Goal: Information Seeking & Learning: Compare options

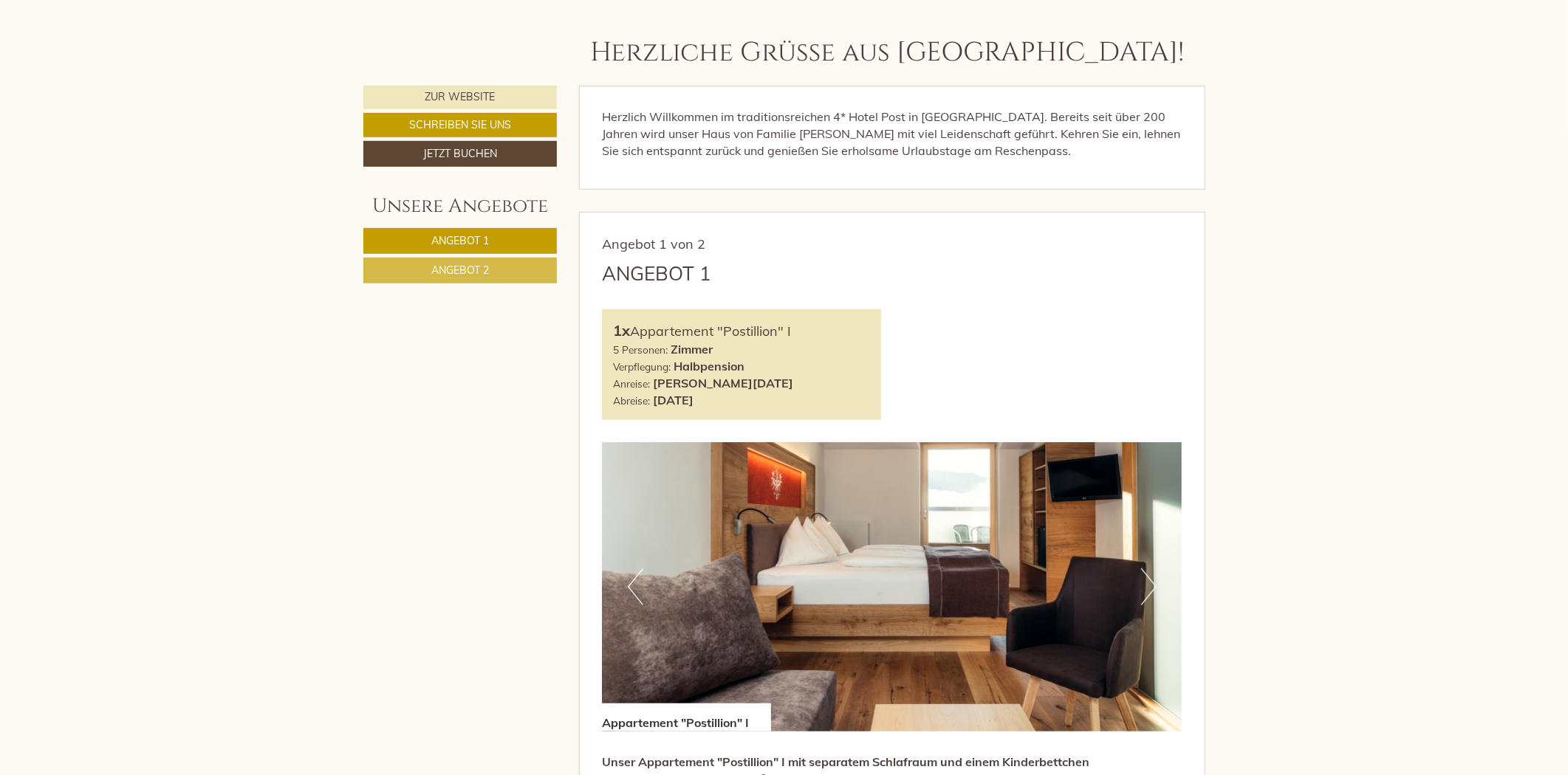
scroll to position [738, 0]
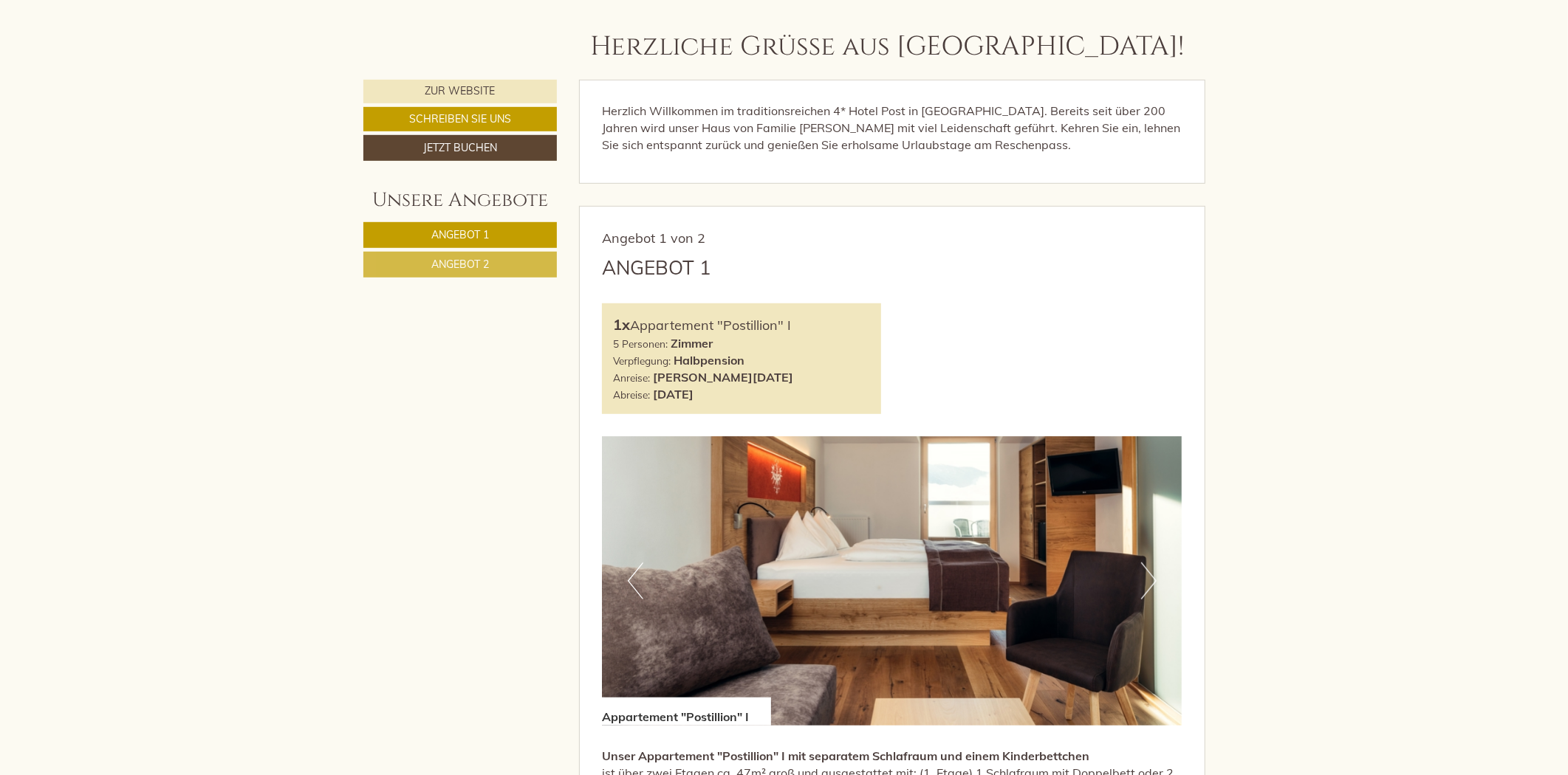
click at [537, 276] on link "Angebot 2" at bounding box center [461, 265] width 194 height 26
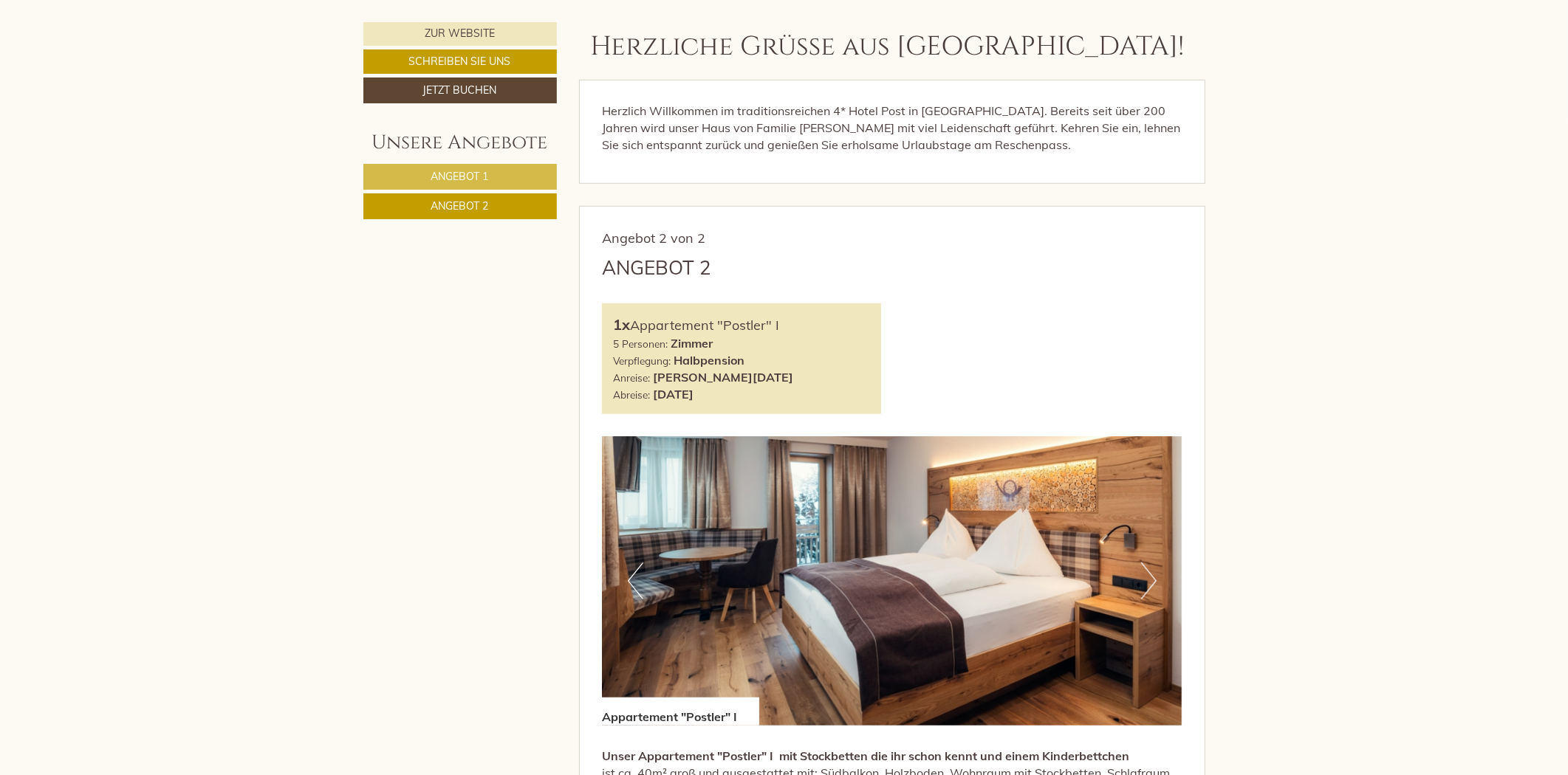
scroll to position [944, 0]
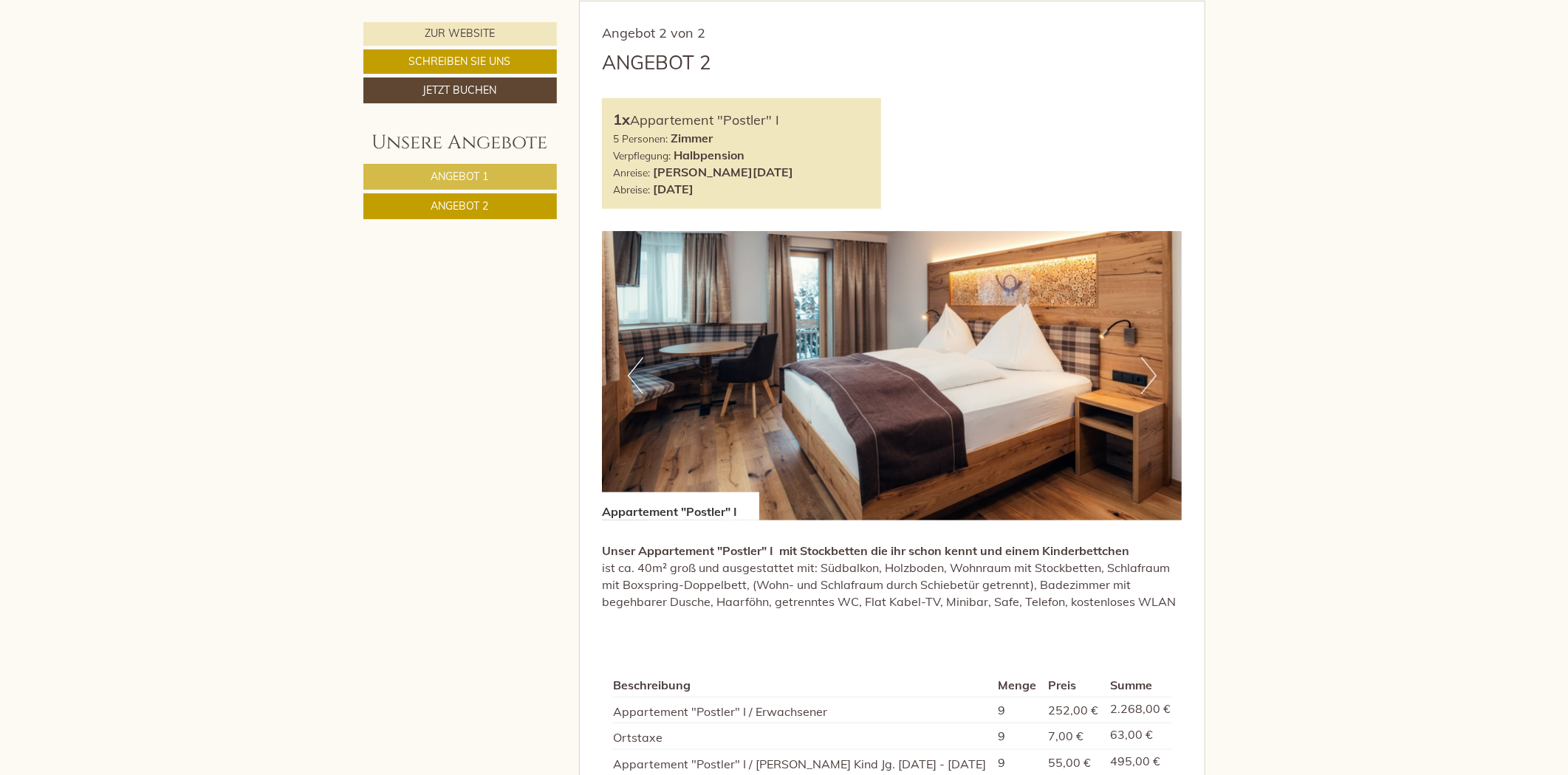
click at [513, 174] on link "Angebot 1" at bounding box center [460, 177] width 193 height 26
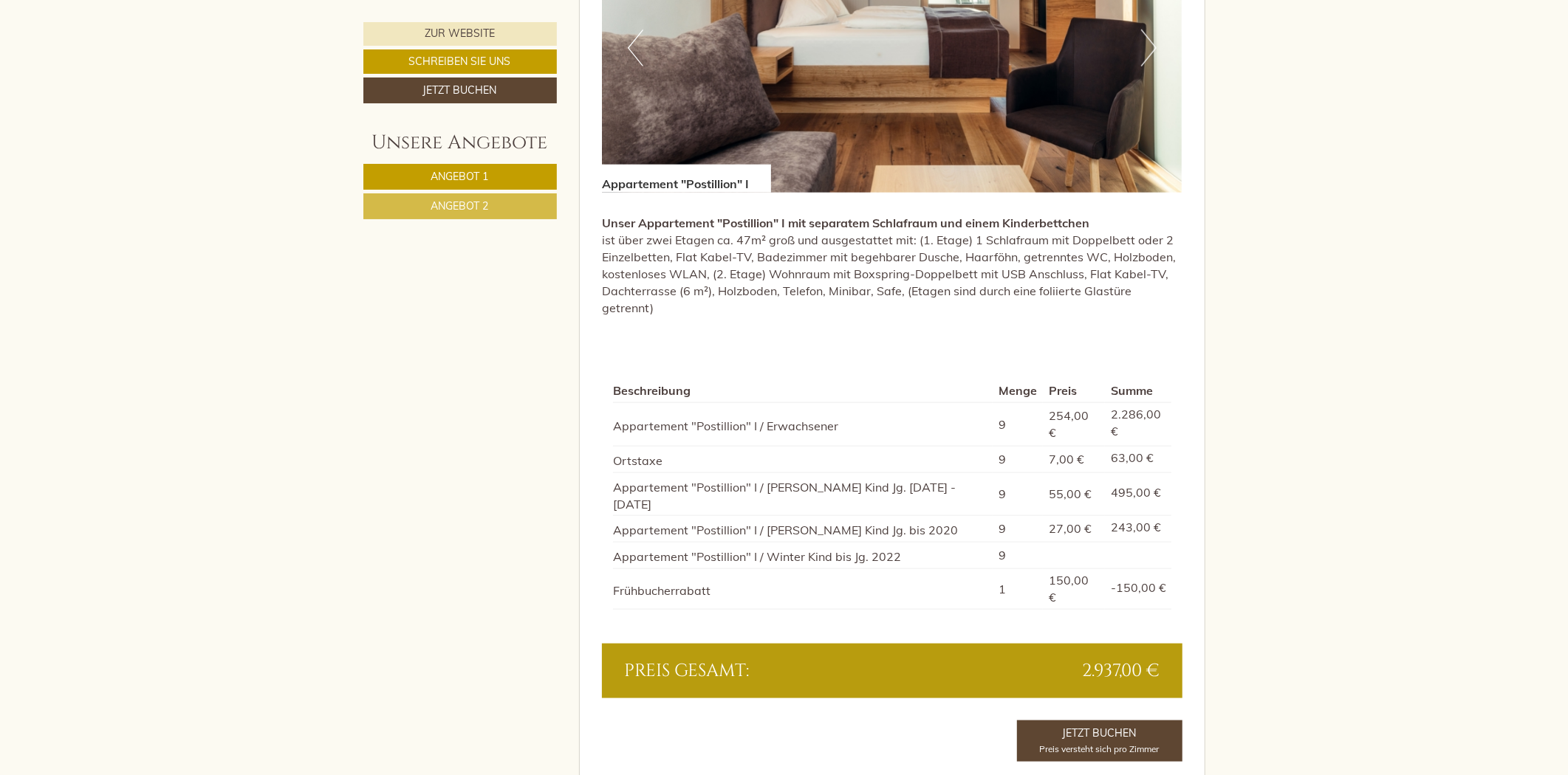
scroll to position [1272, 0]
click at [506, 198] on link "Angebot 2" at bounding box center [460, 206] width 193 height 26
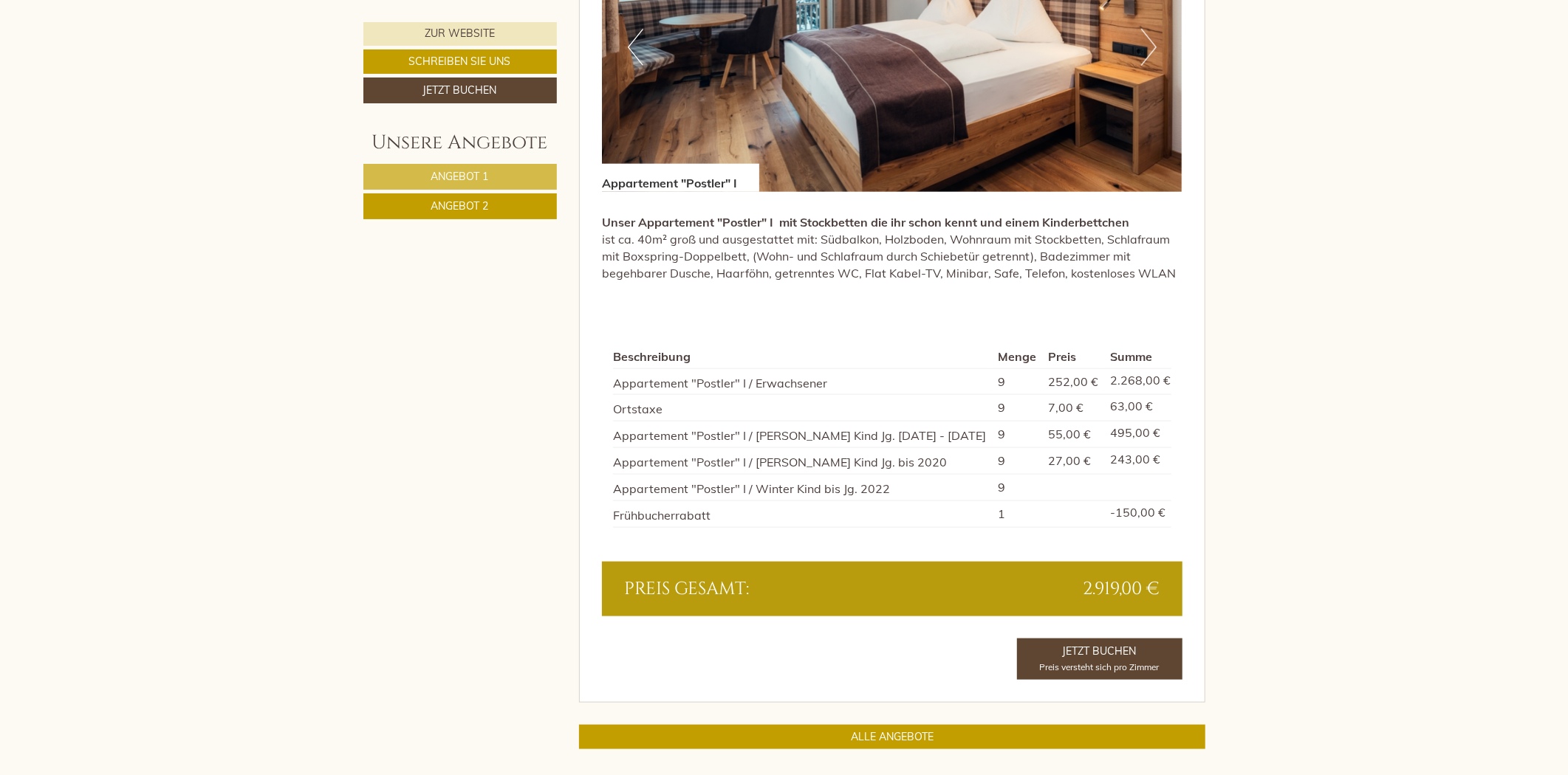
scroll to position [944, 0]
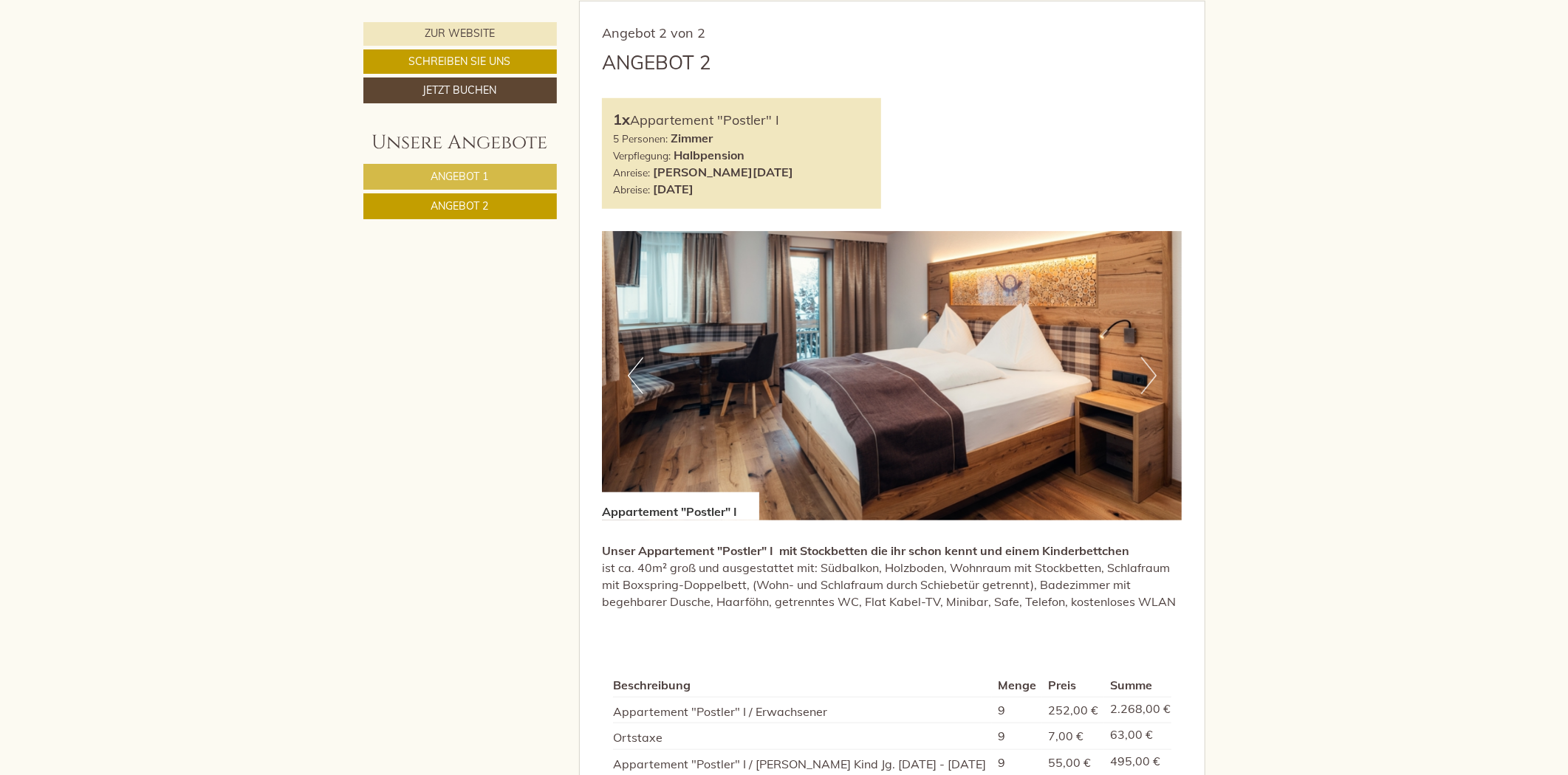
click at [506, 175] on link "Angebot 1" at bounding box center [460, 177] width 193 height 26
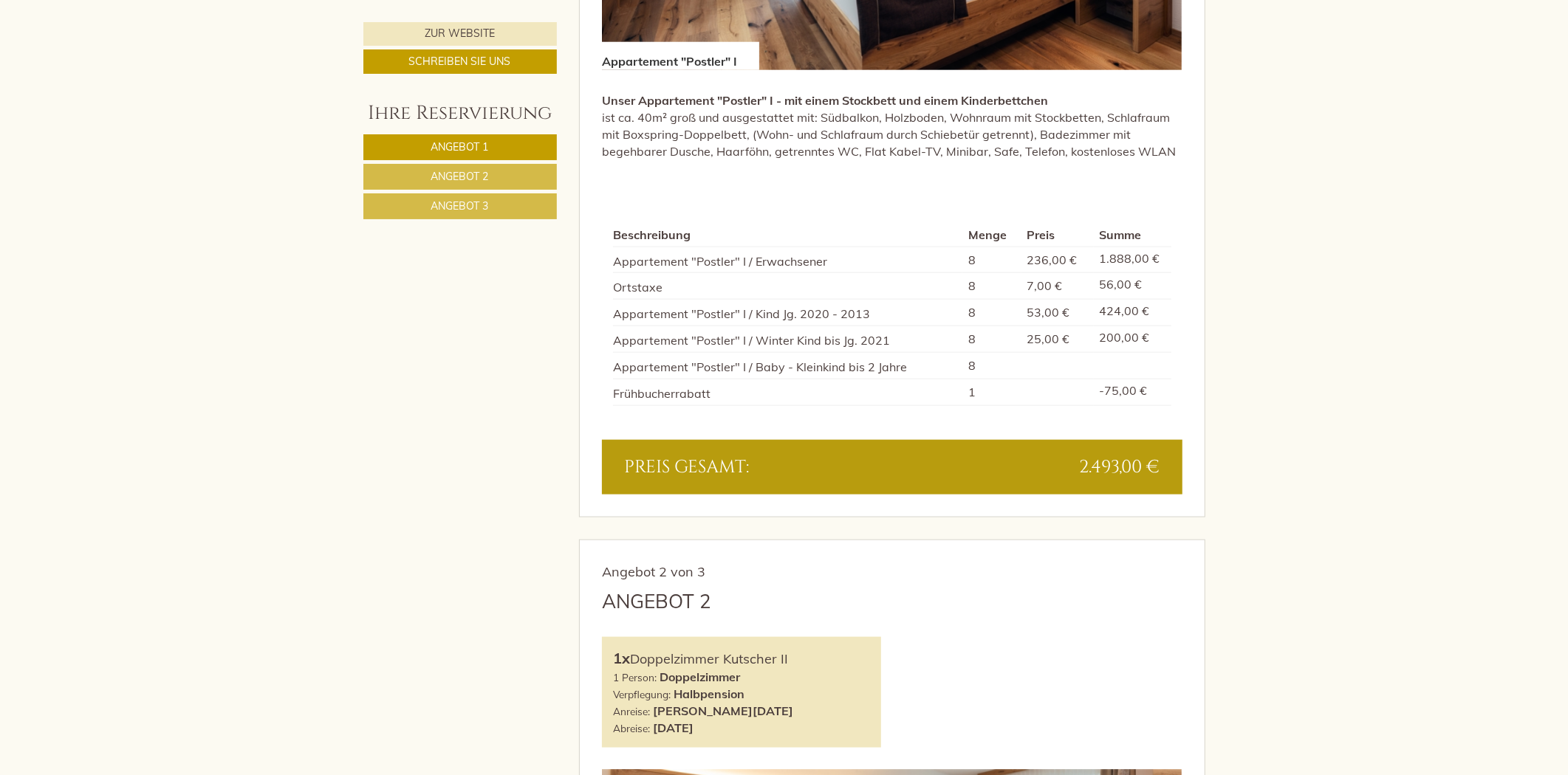
click at [448, 170] on span "Angebot 2" at bounding box center [461, 176] width 58 height 13
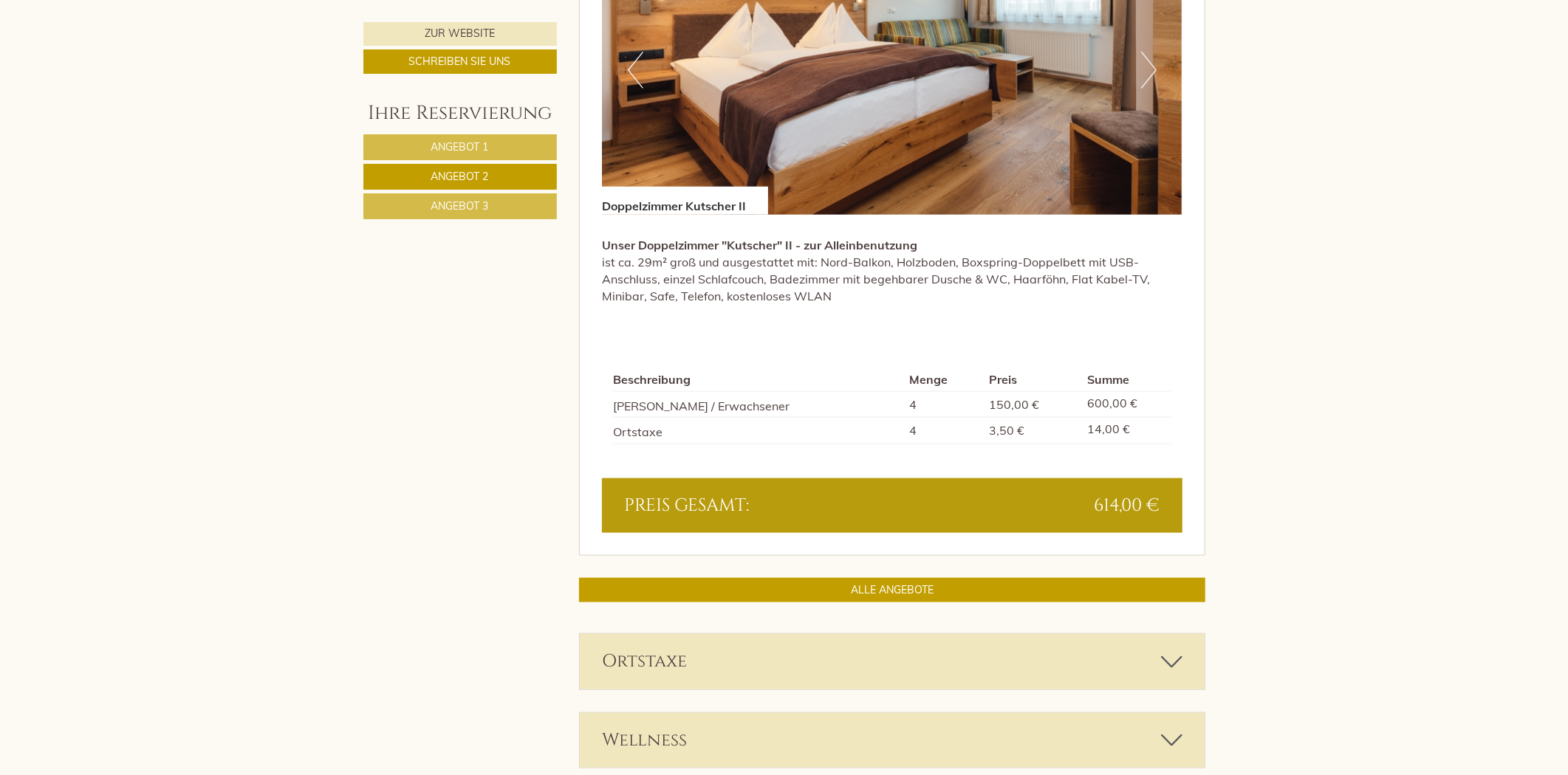
scroll to position [1272, 0]
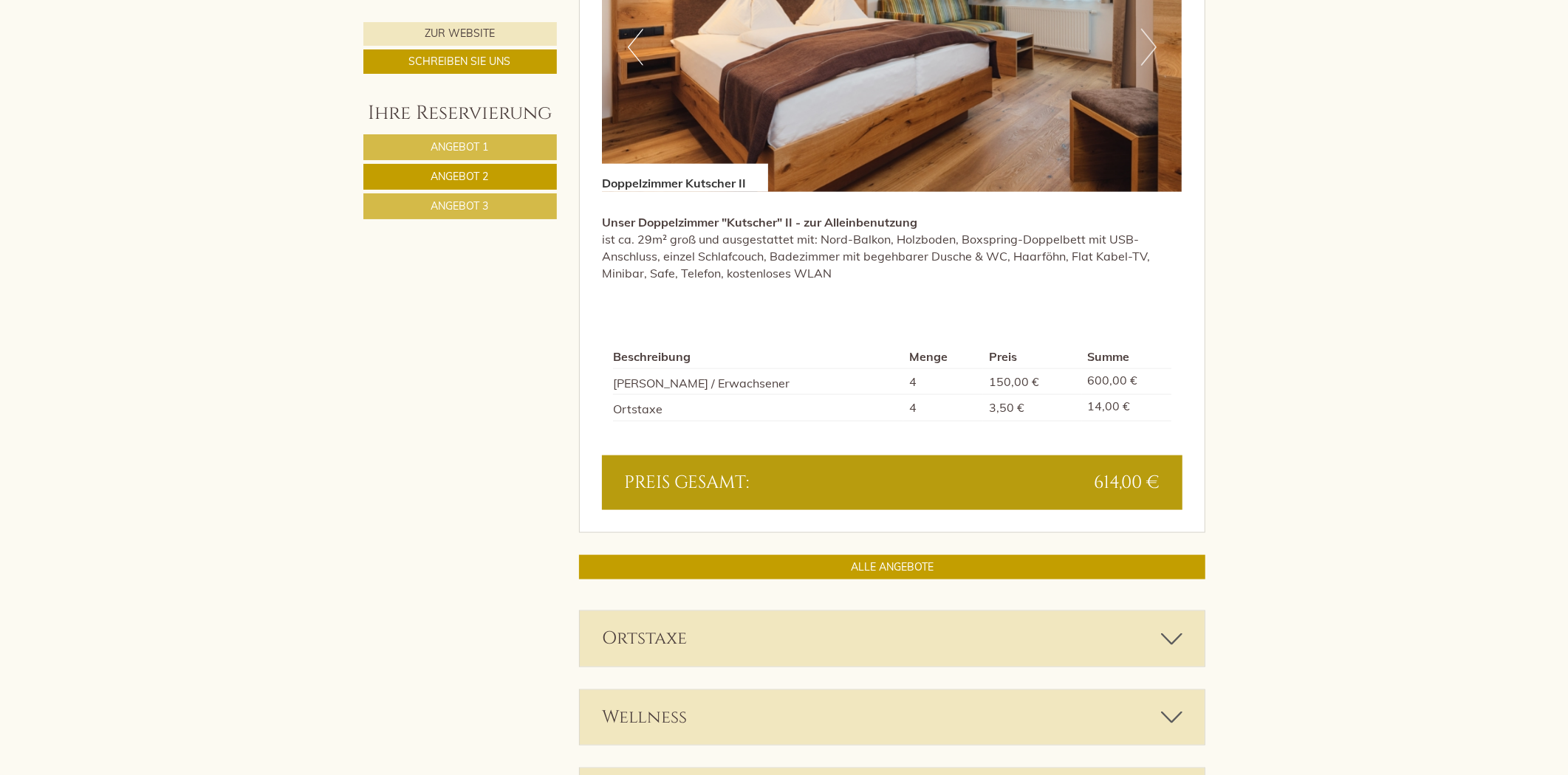
click at [459, 212] on link "Angebot 3" at bounding box center [460, 206] width 193 height 26
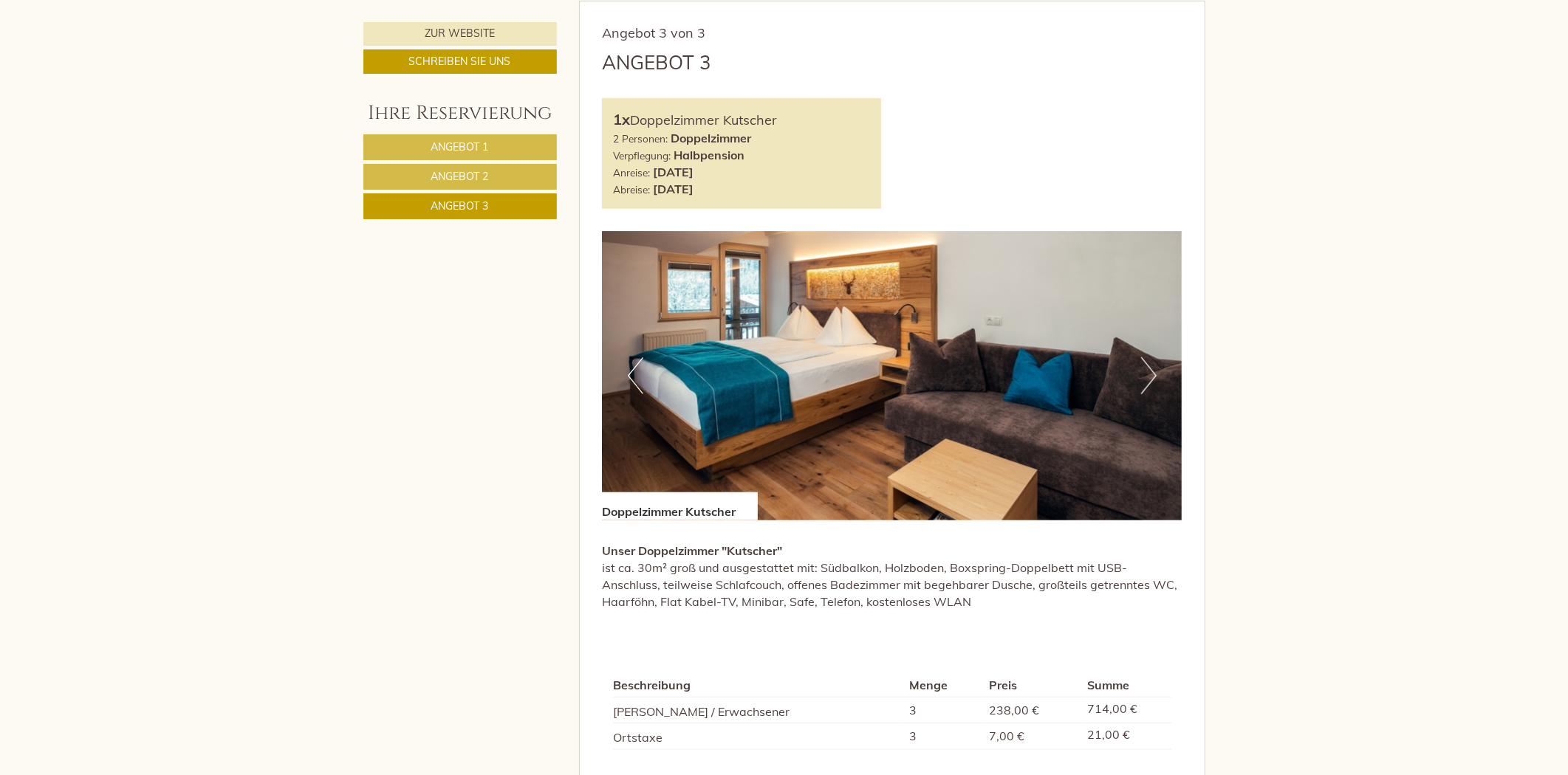
click at [464, 182] on span "Angebot 2" at bounding box center [461, 176] width 58 height 13
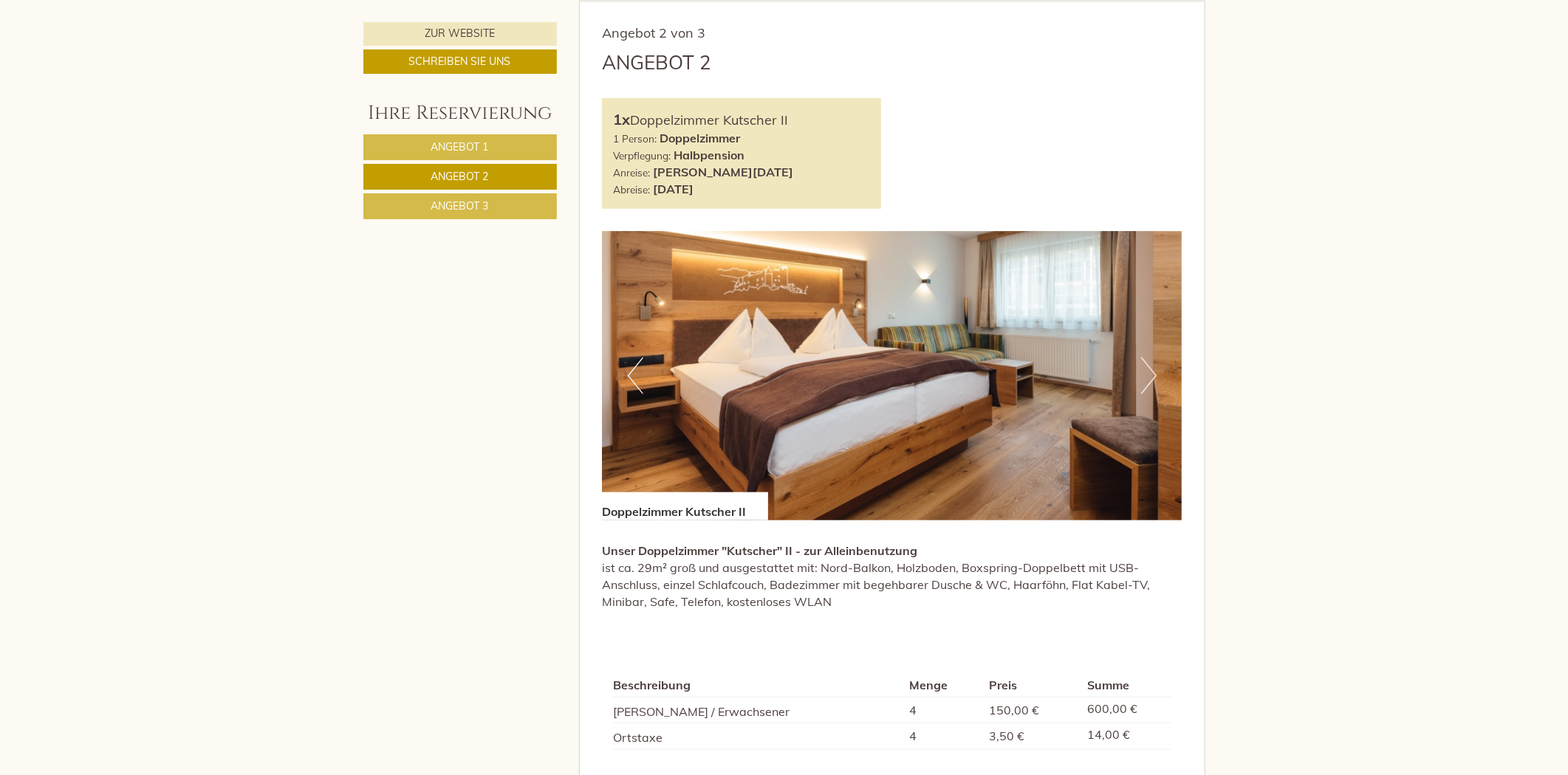
click at [462, 188] on link "Angebot 2" at bounding box center [460, 177] width 193 height 26
click at [463, 196] on link "Angebot 3" at bounding box center [460, 206] width 193 height 26
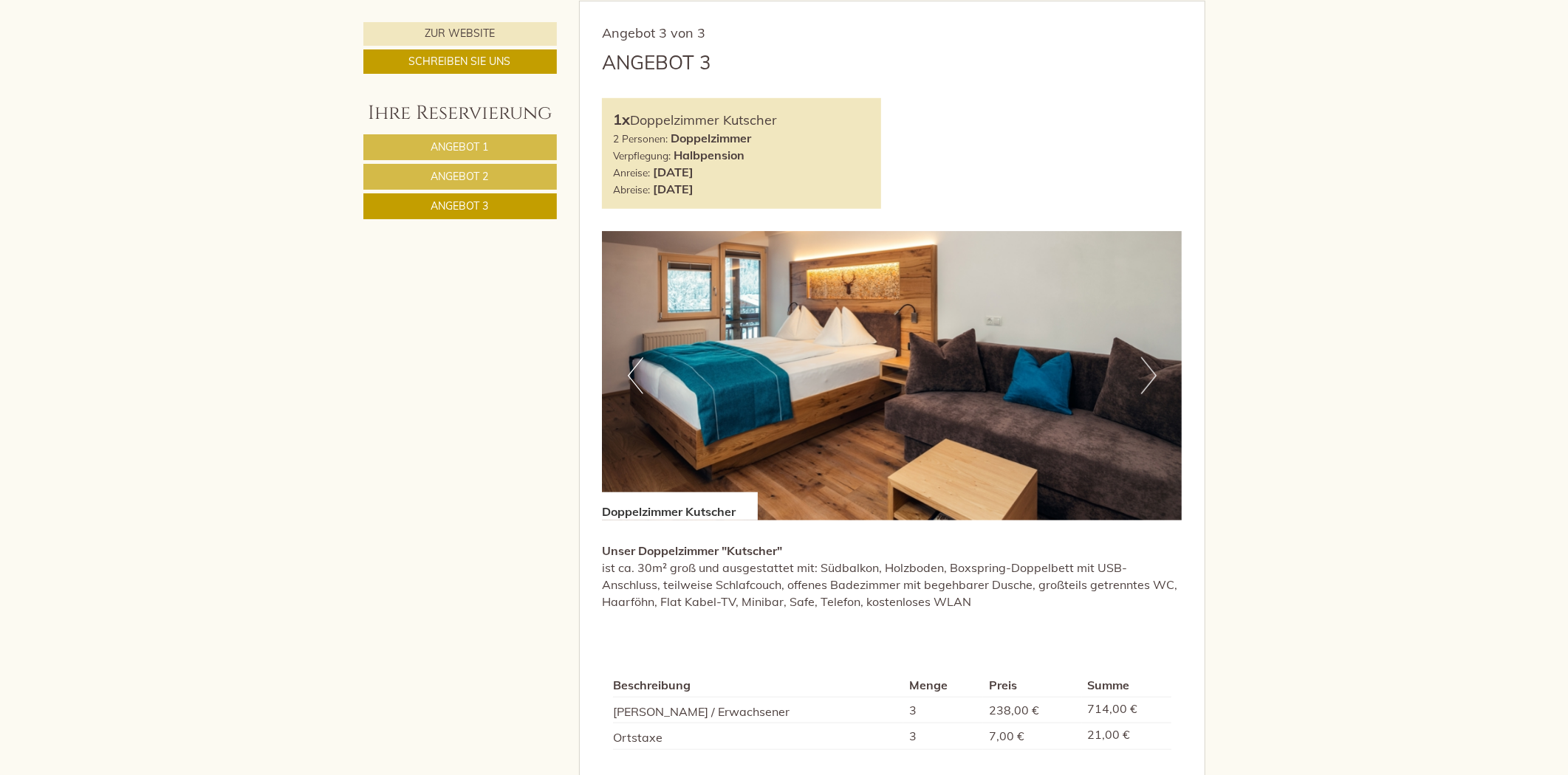
click at [459, 174] on span "Angebot 2" at bounding box center [461, 176] width 58 height 13
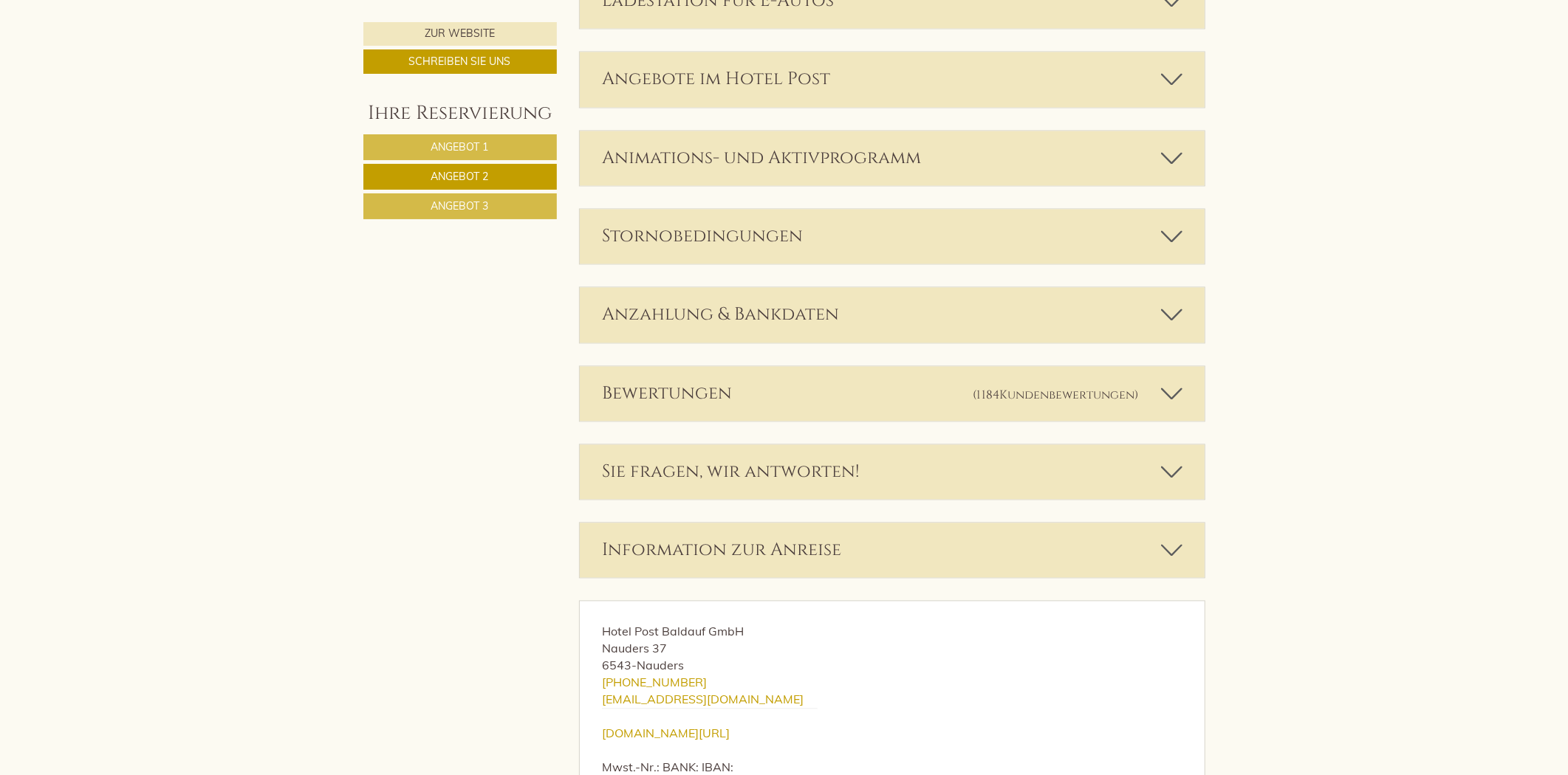
scroll to position [2503, 0]
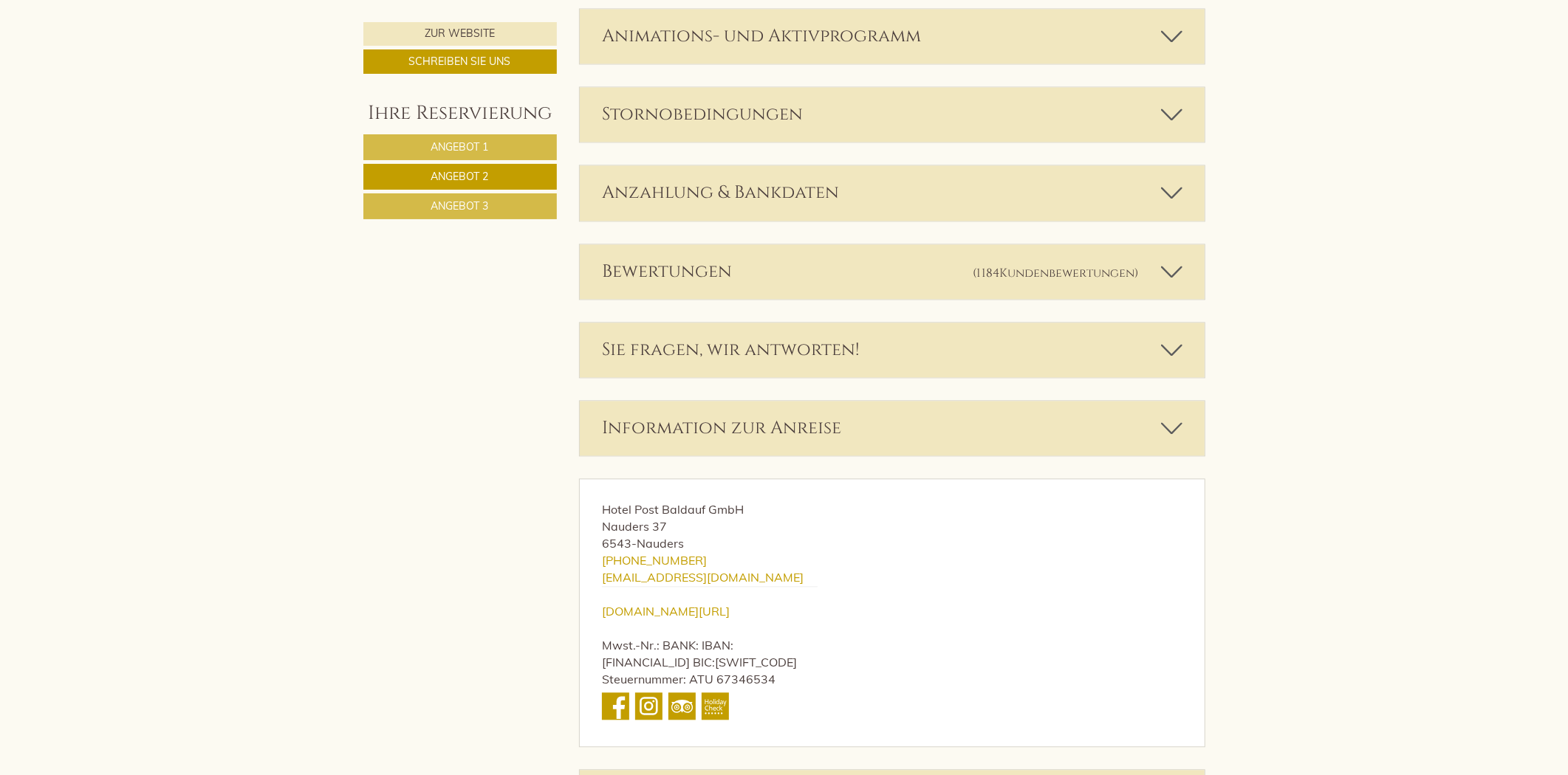
click at [876, 270] on div "Bewertungen (1184 Kundenbewertungen )" at bounding box center [892, 272] width 625 height 55
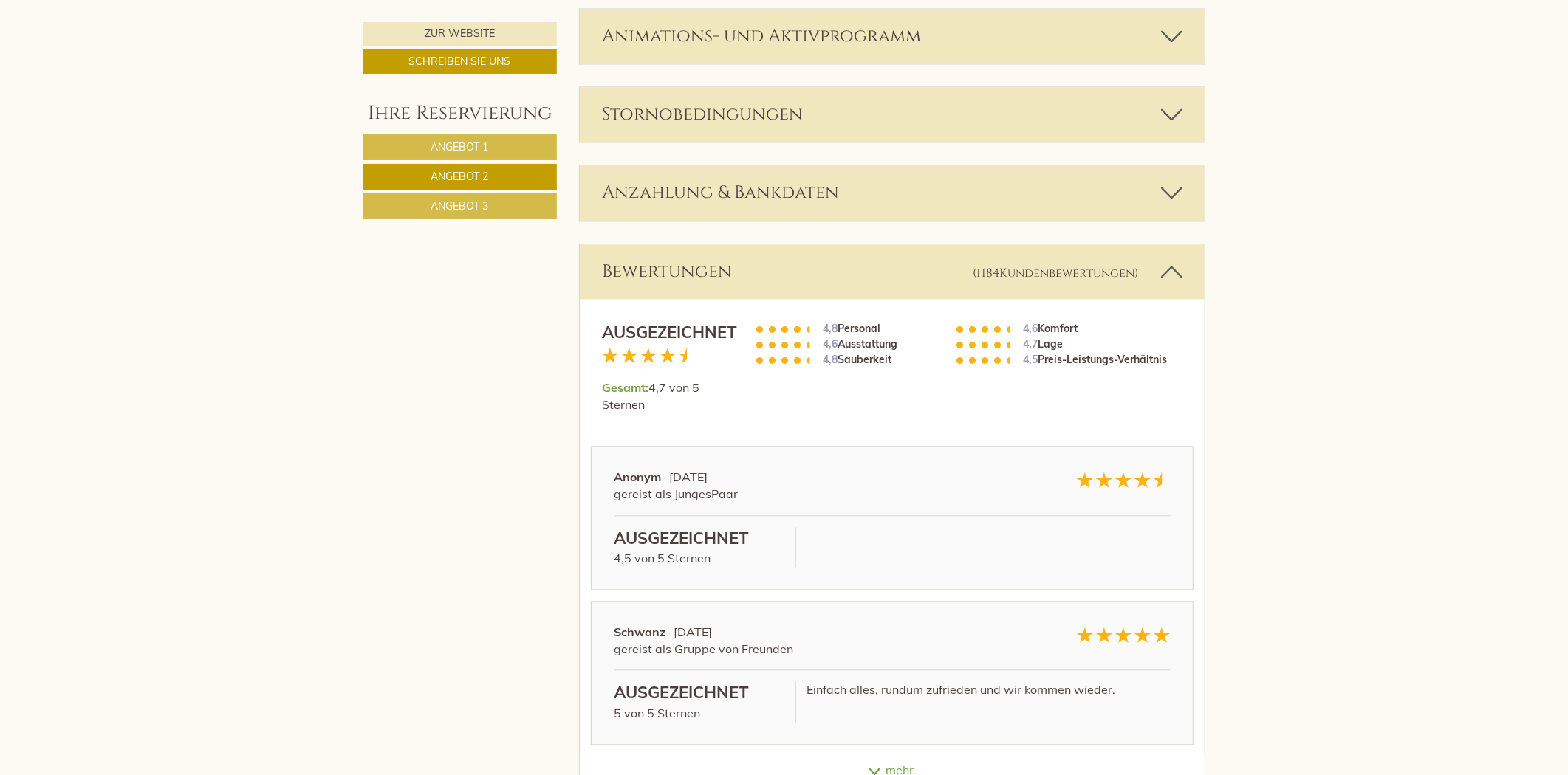
click at [876, 270] on div "Bewertungen (1184 Kundenbewertungen )" at bounding box center [892, 272] width 625 height 55
